Goal: Transaction & Acquisition: Purchase product/service

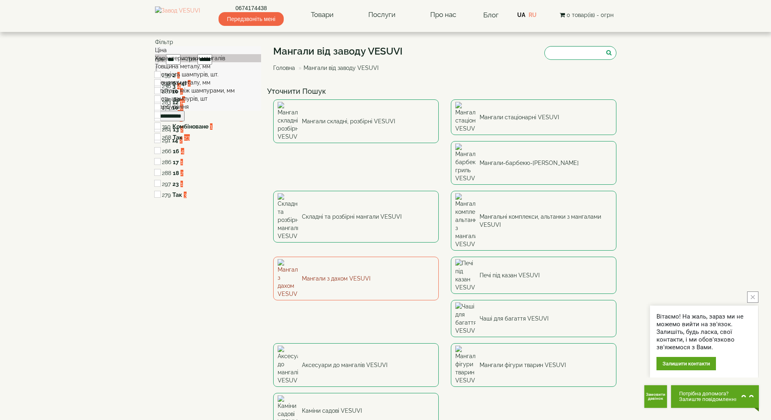
click at [439, 257] on link "Мангали з дахом VESUVI" at bounding box center [355, 279] width 165 height 44
